Goal: Information Seeking & Learning: Learn about a topic

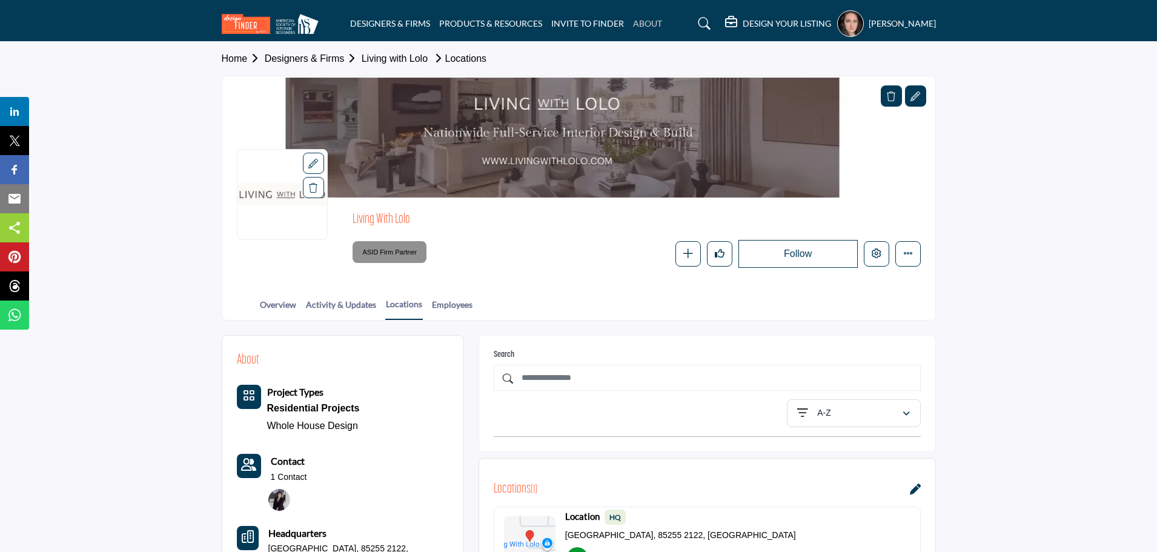
click at [642, 23] on link "ABOUT" at bounding box center [647, 23] width 29 height 10
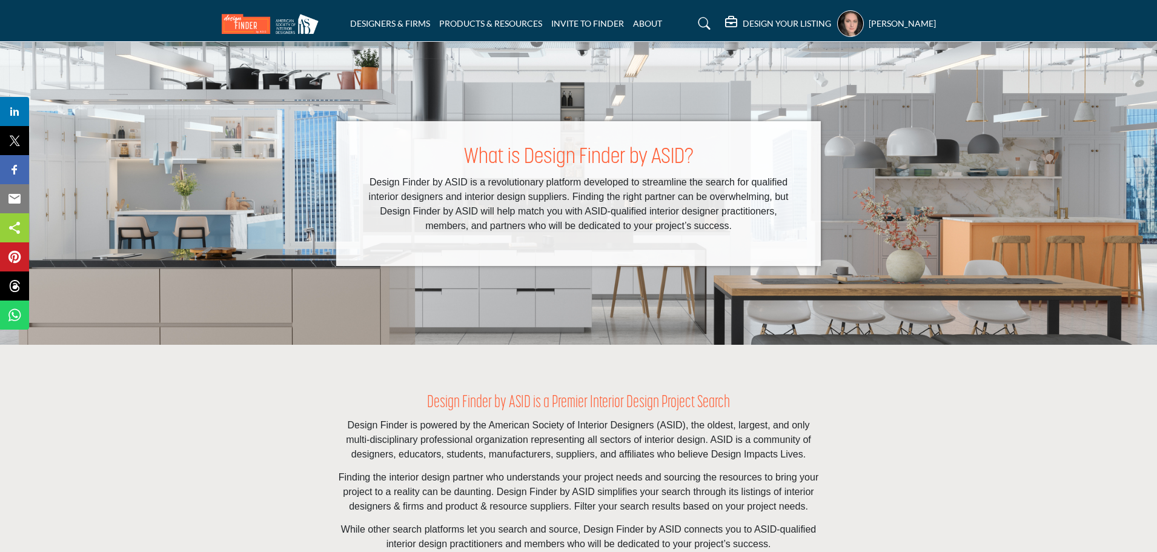
click at [743, 19] on h5 "DESIGN YOUR LISTING" at bounding box center [787, 23] width 88 height 11
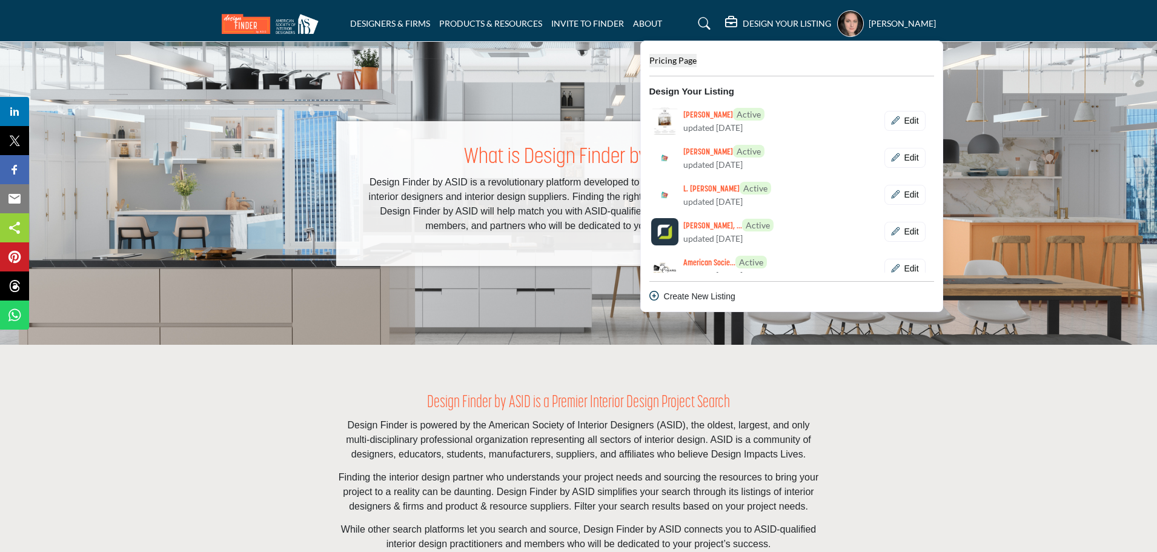
click at [650, 61] on span "Pricing Page" at bounding box center [673, 60] width 47 height 10
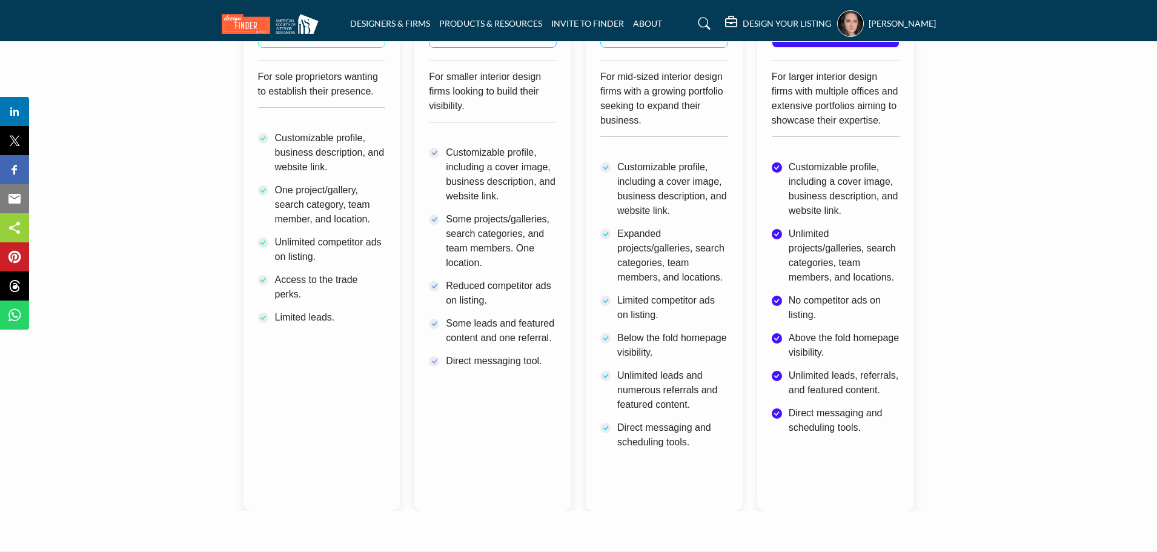
scroll to position [545, 0]
